Goal: Find specific page/section: Find specific page/section

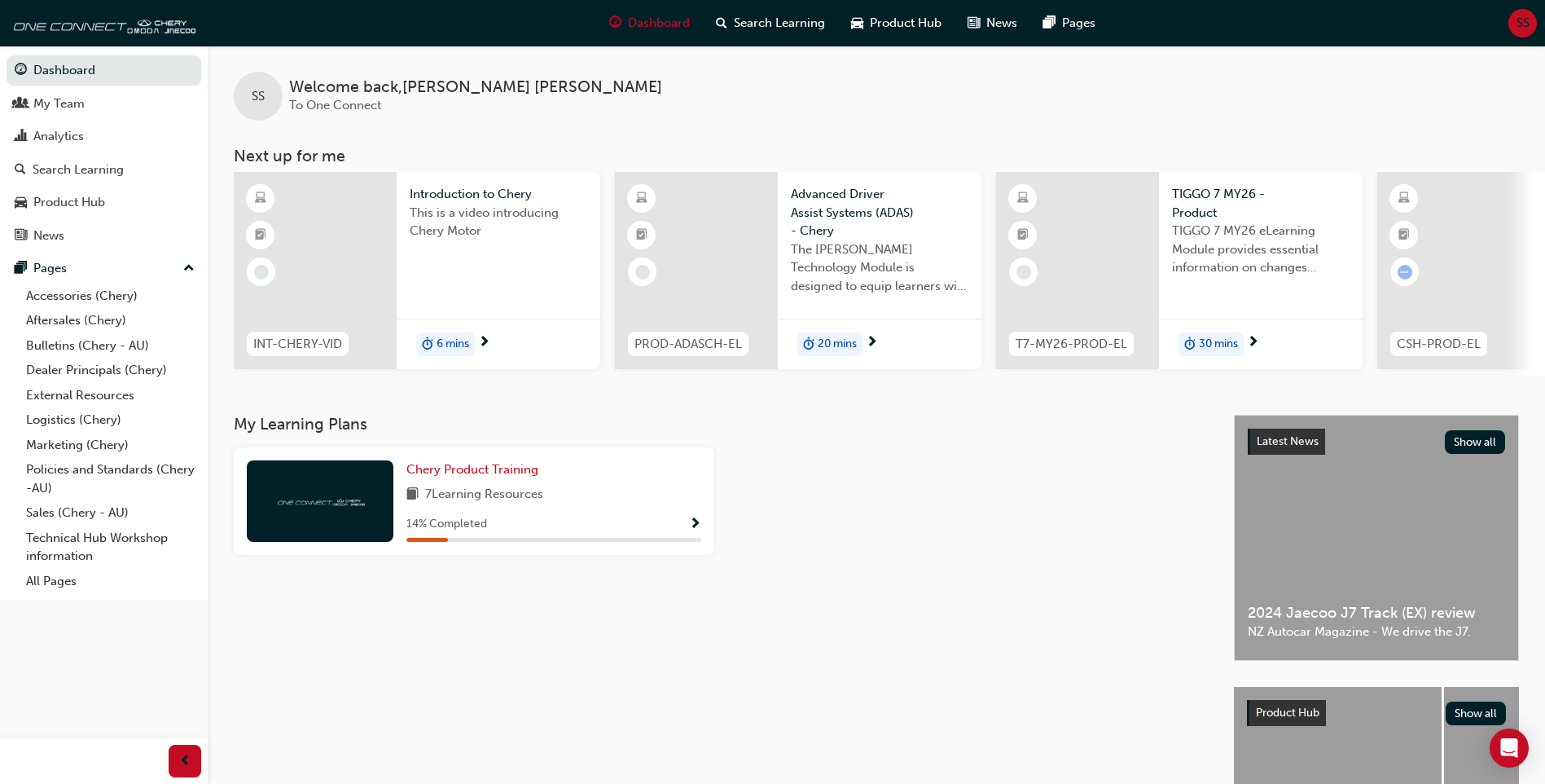
click at [859, 124] on div "SS Welcome back , [PERSON_NAME] To One Connect Next up for me INT-CHERY-VID Int…" at bounding box center [876, 210] width 1338 height 330
click at [68, 514] on link "Sales (Chery - AU)" at bounding box center [110, 512] width 181 height 25
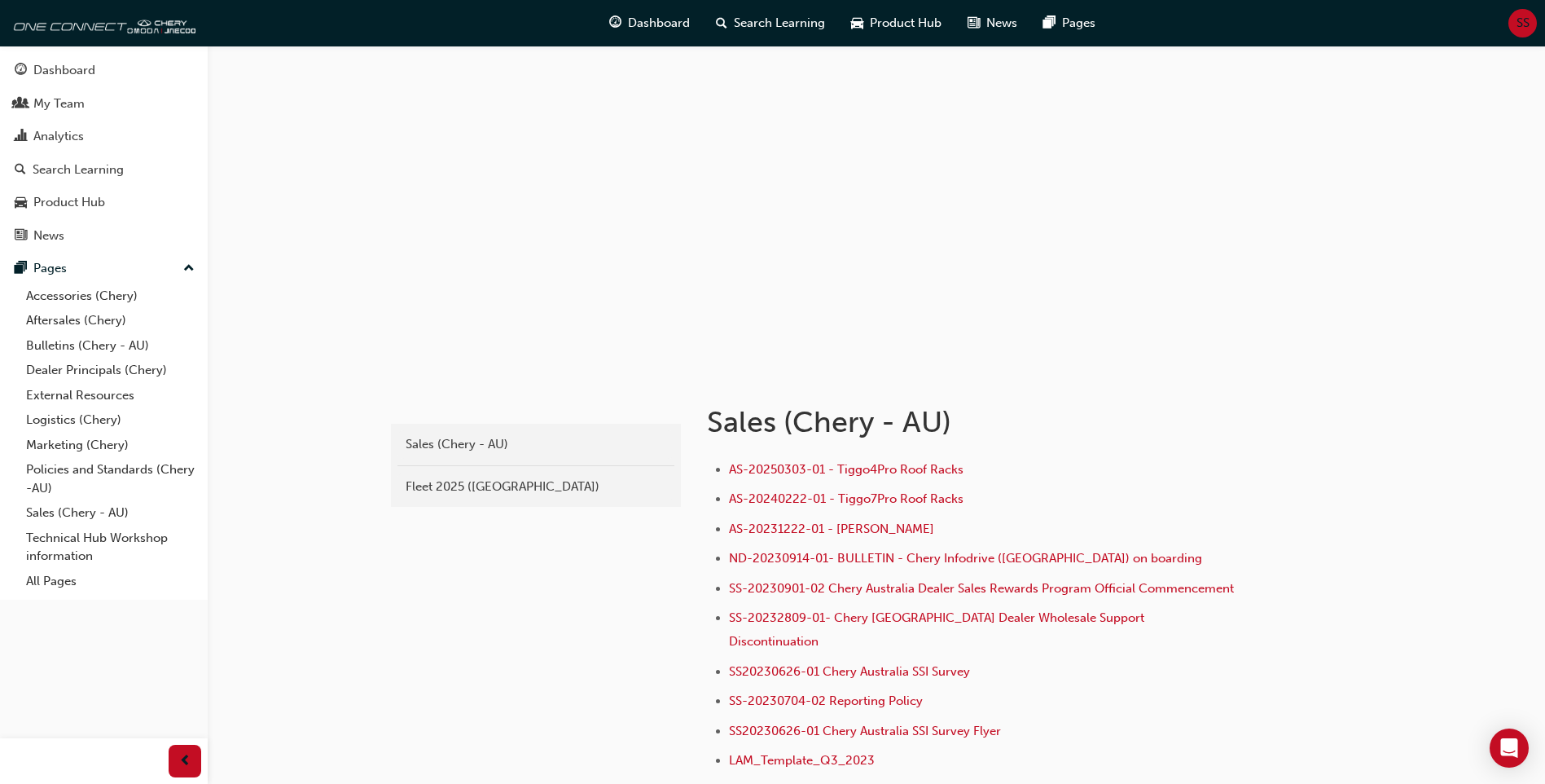
click at [460, 475] on link "Fleet 2025 ([GEOGRAPHIC_DATA])" at bounding box center [536, 486] width 277 height 29
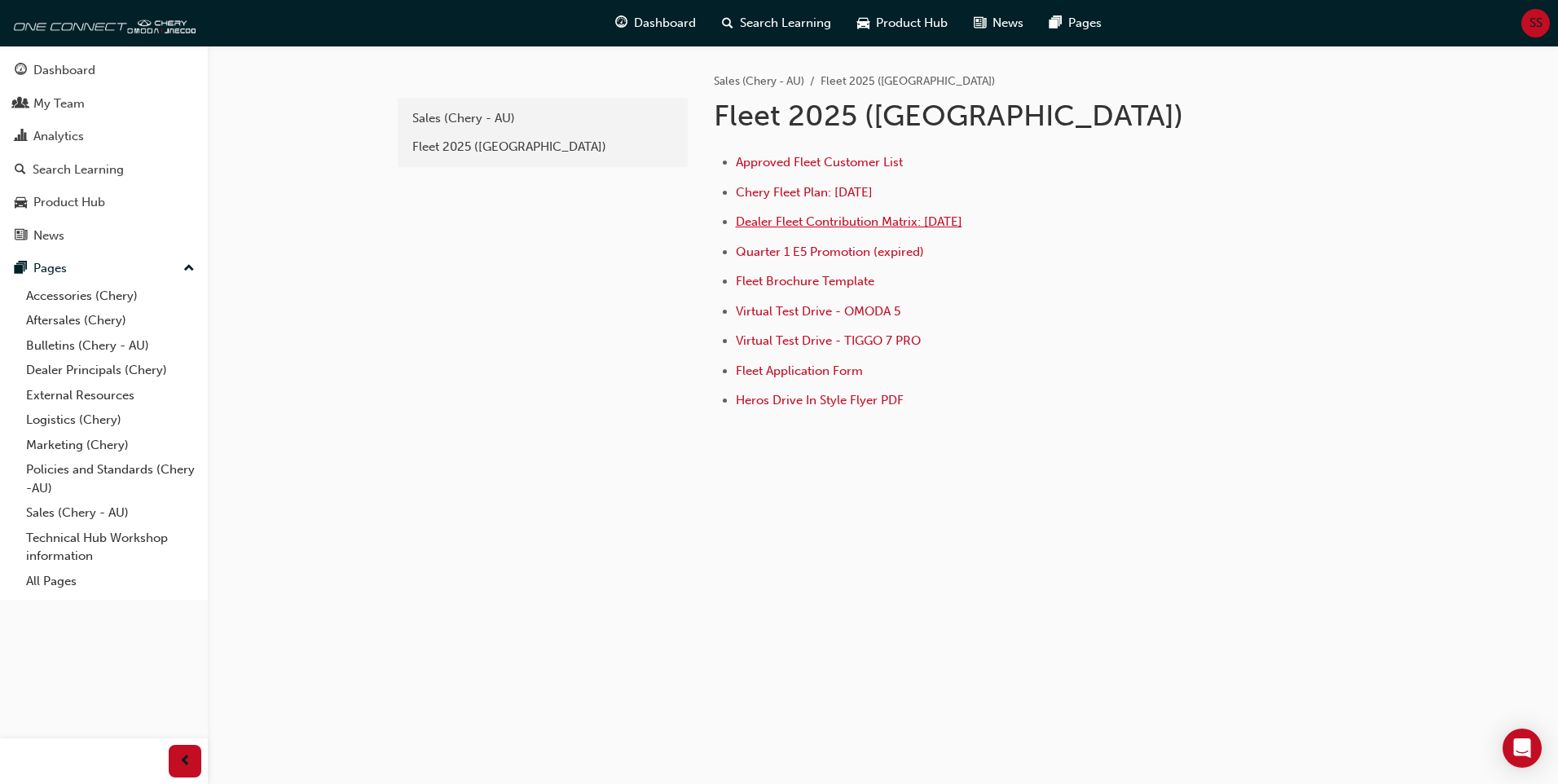
click at [832, 222] on span "Dealer Fleet Contribution Matrix: [DATE]" at bounding box center [848, 221] width 226 height 15
